Goal: Transaction & Acquisition: Purchase product/service

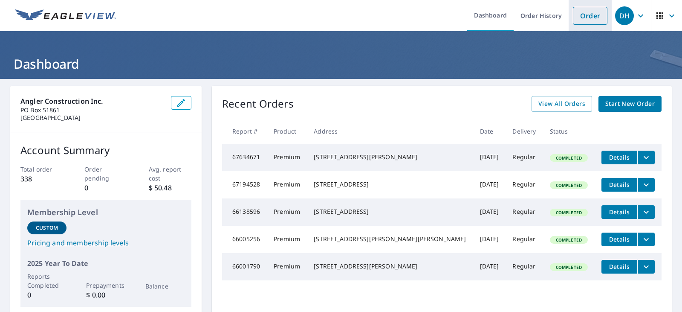
click at [581, 14] on link "Order" at bounding box center [590, 16] width 35 height 18
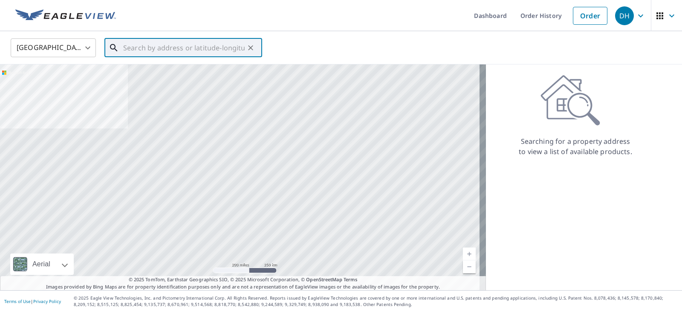
click at [156, 47] on input "text" at bounding box center [184, 48] width 122 height 24
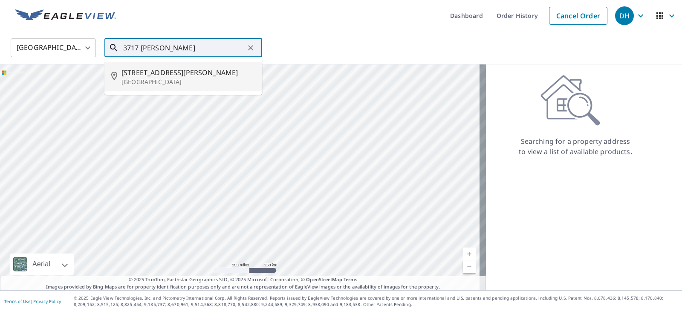
click at [177, 76] on span "[STREET_ADDRESS][PERSON_NAME]" at bounding box center [189, 72] width 134 height 10
type input "[STREET_ADDRESS][PERSON_NAME]"
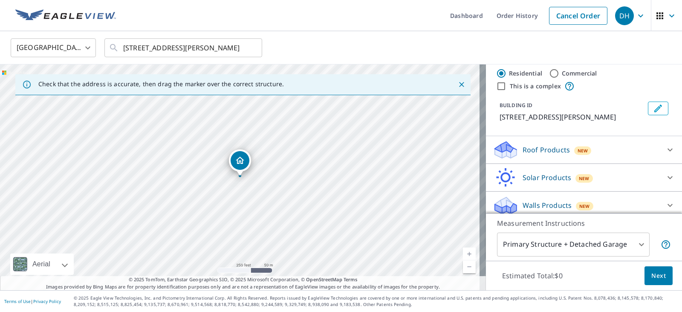
scroll to position [33, 0]
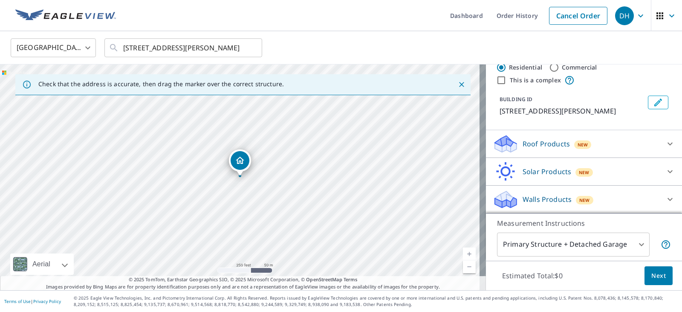
click at [535, 143] on p "Roof Products" at bounding box center [546, 144] width 47 height 10
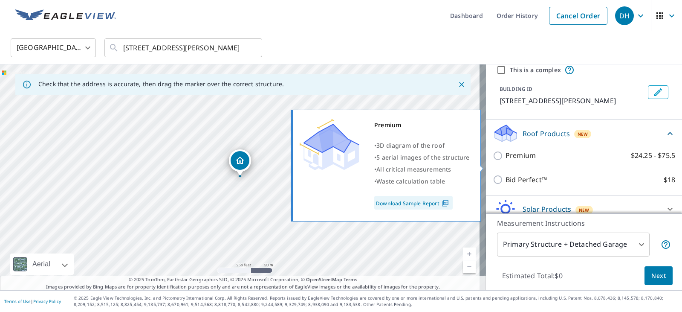
click at [493, 161] on input "Premium $24.25 - $75.5" at bounding box center [499, 156] width 13 height 10
checkbox input "true"
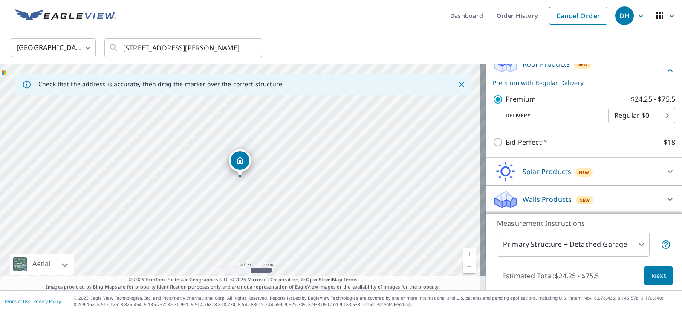
scroll to position [113, 0]
click at [654, 280] on span "Next" at bounding box center [658, 275] width 14 height 11
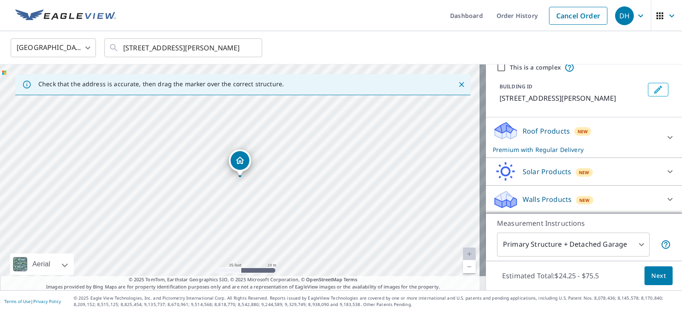
scroll to position [46, 0]
click at [665, 136] on icon at bounding box center [670, 137] width 10 height 10
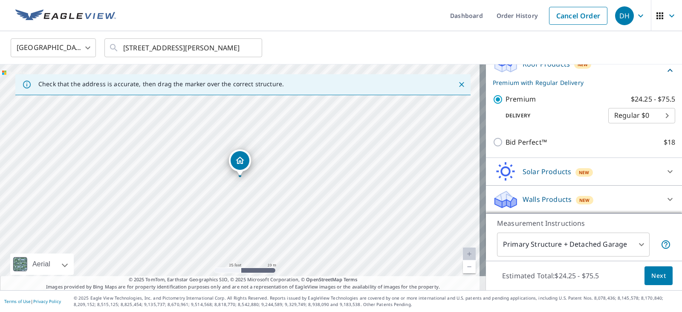
scroll to position [113, 0]
click at [657, 275] on span "Next" at bounding box center [658, 275] width 14 height 11
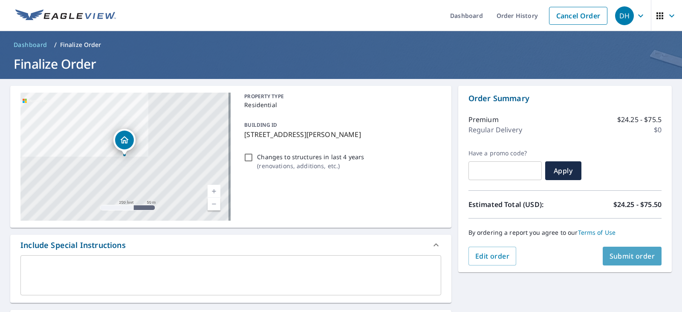
click at [631, 259] on span "Submit order" at bounding box center [633, 255] width 46 height 9
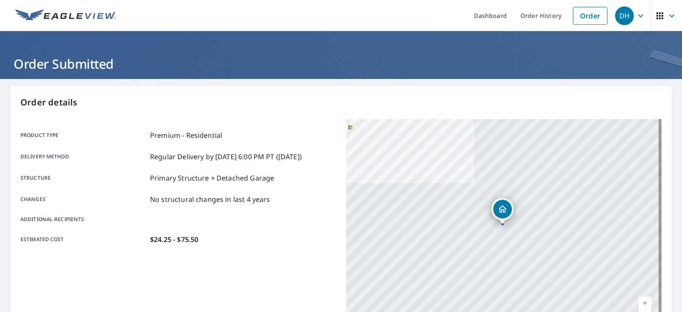
click at [638, 14] on icon "button" at bounding box center [640, 15] width 5 height 3
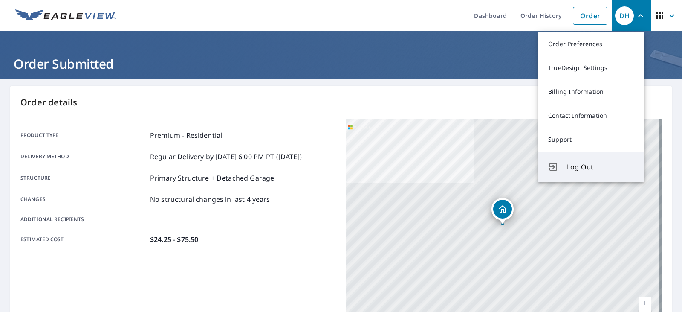
click at [579, 165] on span "Log Out" at bounding box center [600, 167] width 67 height 10
